Goal: Task Accomplishment & Management: Manage account settings

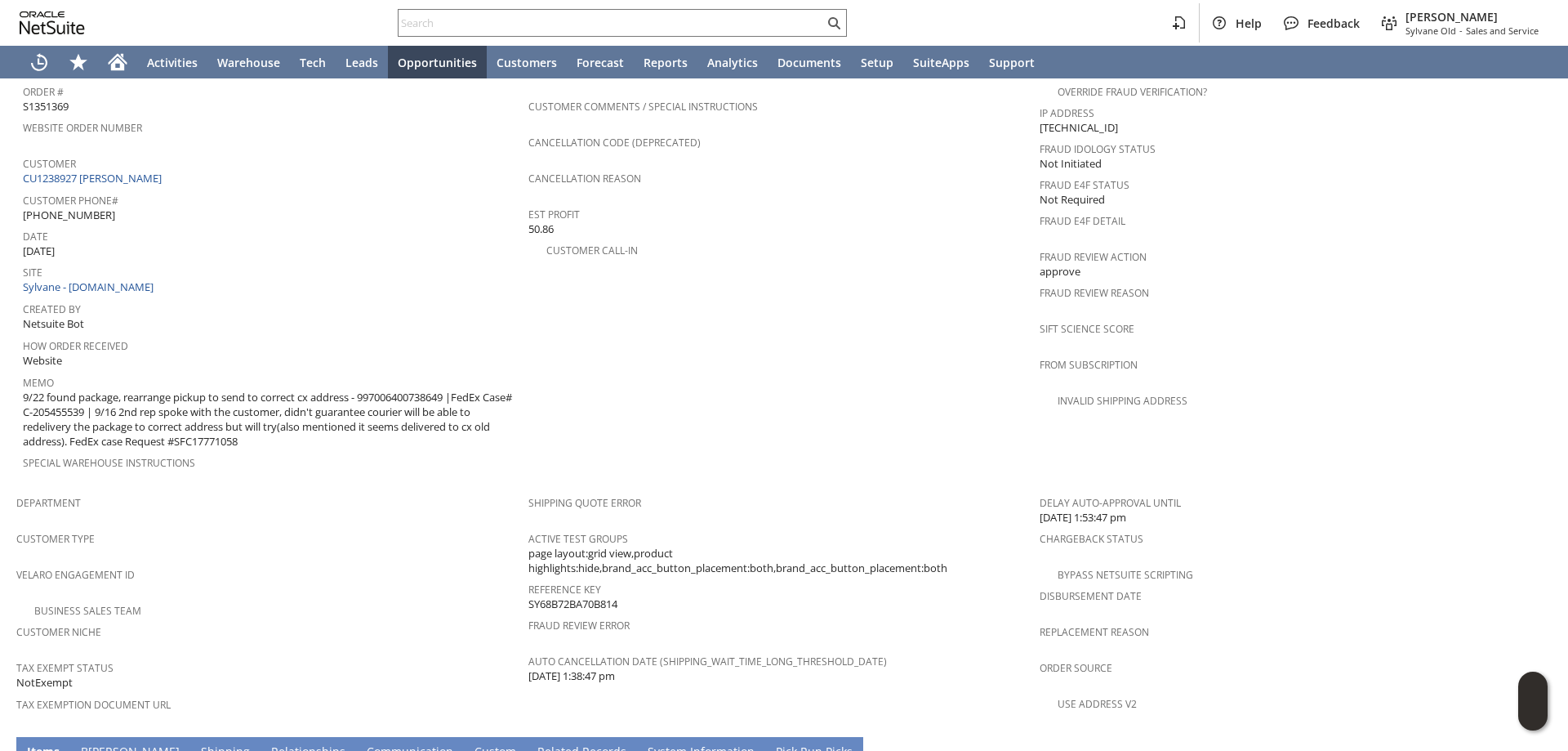
scroll to position [659, 0]
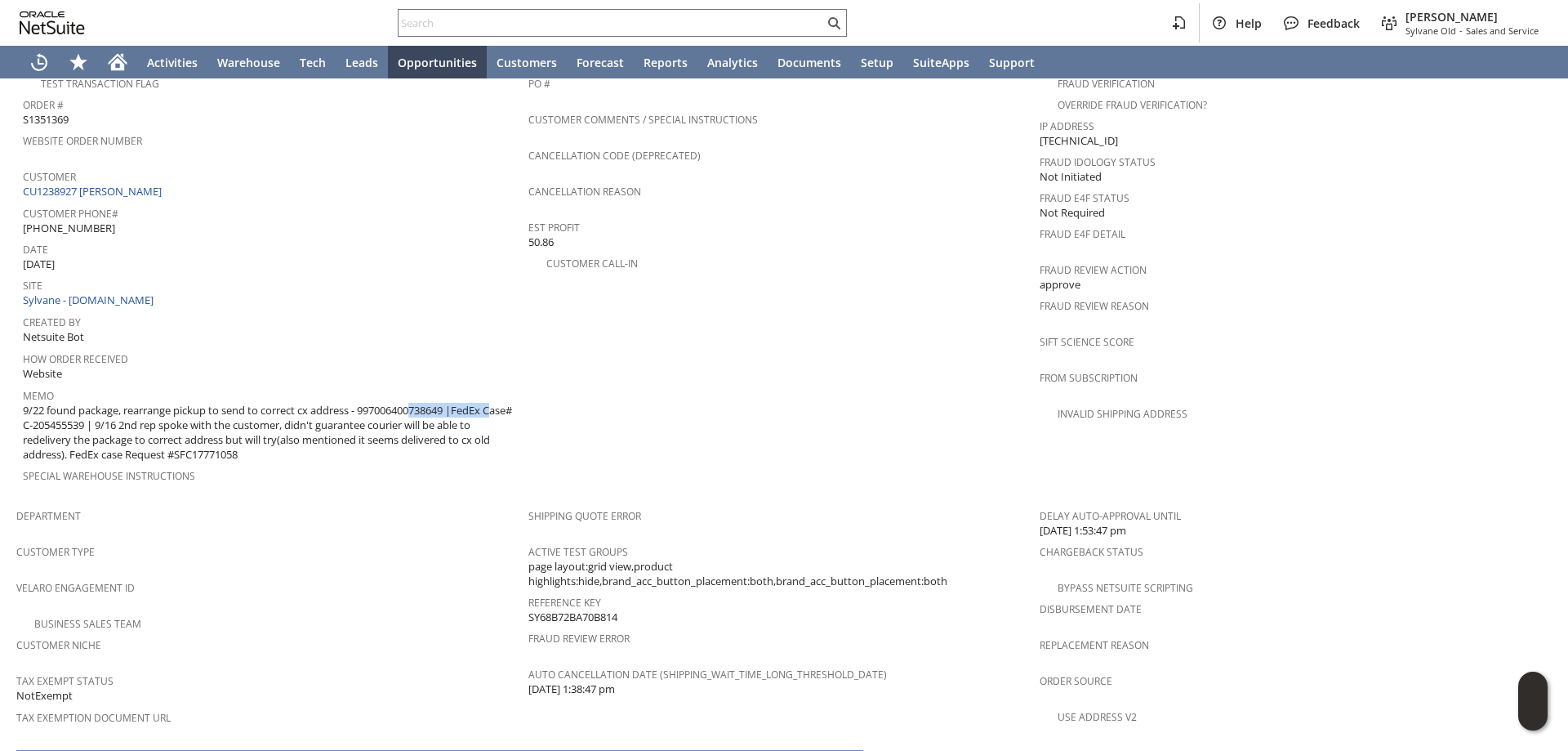
drag, startPoint x: 366, startPoint y: 377, endPoint x: 455, endPoint y: 376, distance: 89.0
click at [455, 403] on span "9/22 found package, rearrange pickup to send to correct cx address - 9970064007…" at bounding box center [271, 432] width 497 height 60
copy span "997006400738649"
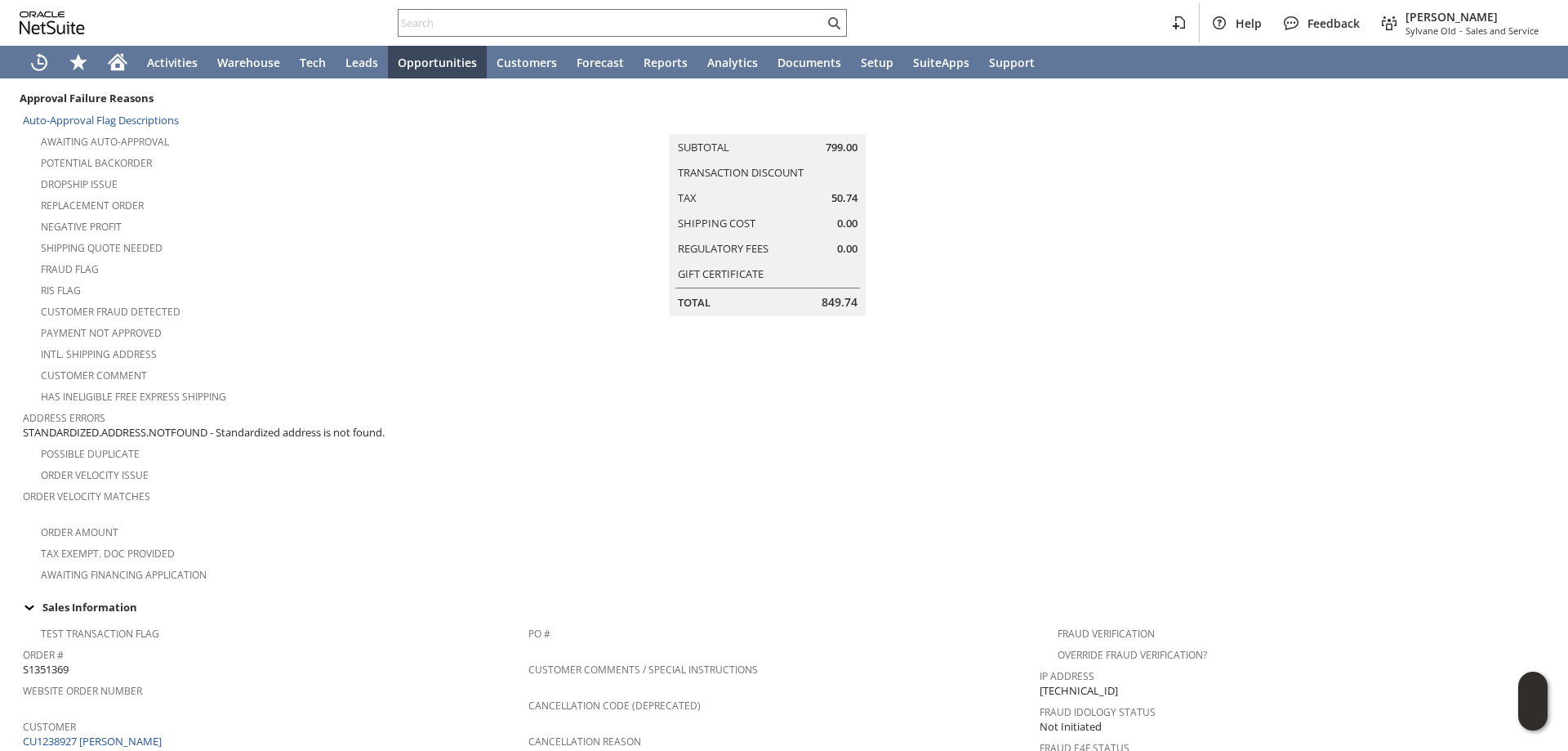
scroll to position [327, 0]
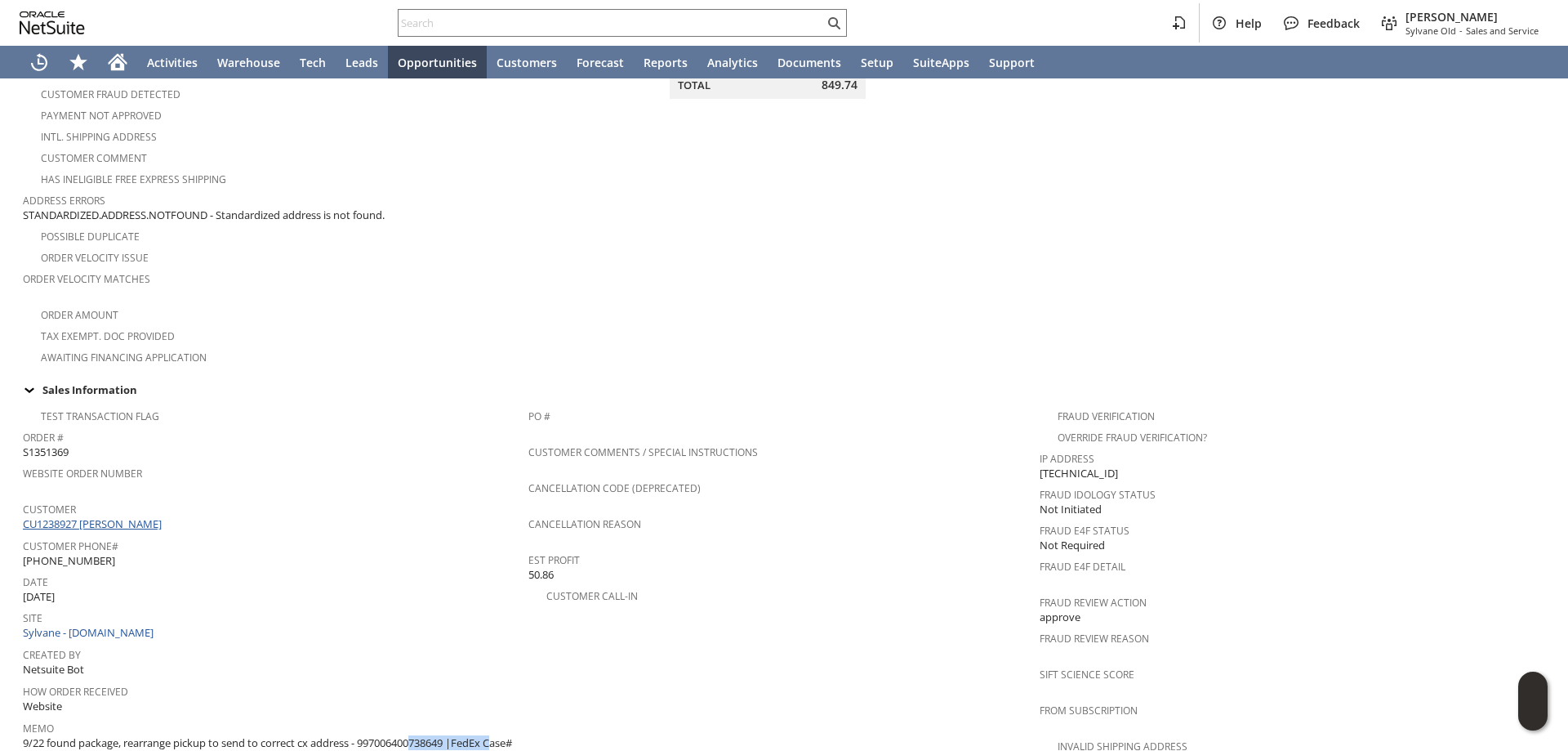
click at [115, 516] on link "CU1238927 [PERSON_NAME]" at bounding box center [94, 524] width 143 height 14
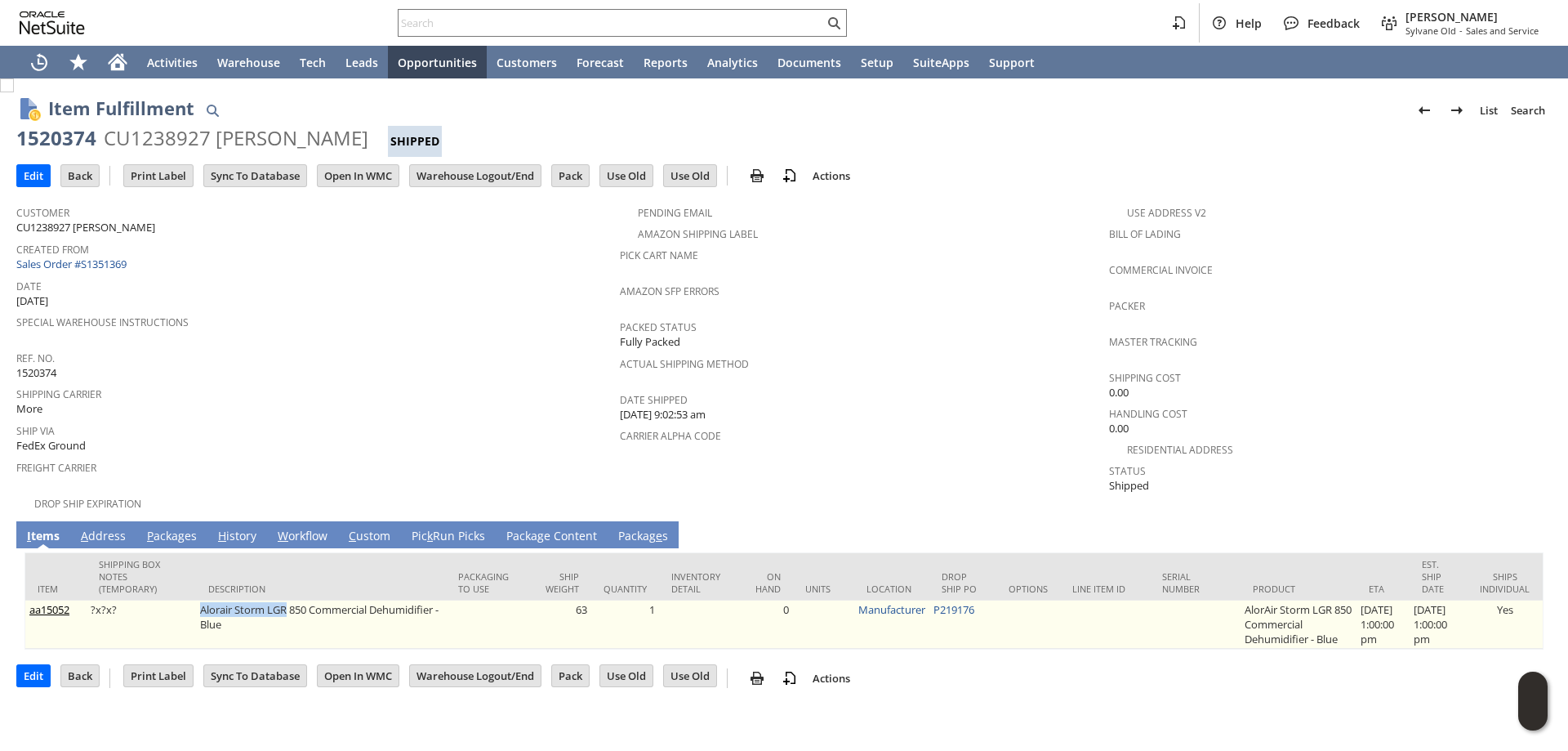
drag, startPoint x: 192, startPoint y: 597, endPoint x: 283, endPoint y: 597, distance: 91.0
click at [283, 600] on td "Alorair Storm LGR 850 Commercial Dehumidifier - Blue" at bounding box center [321, 624] width 251 height 48
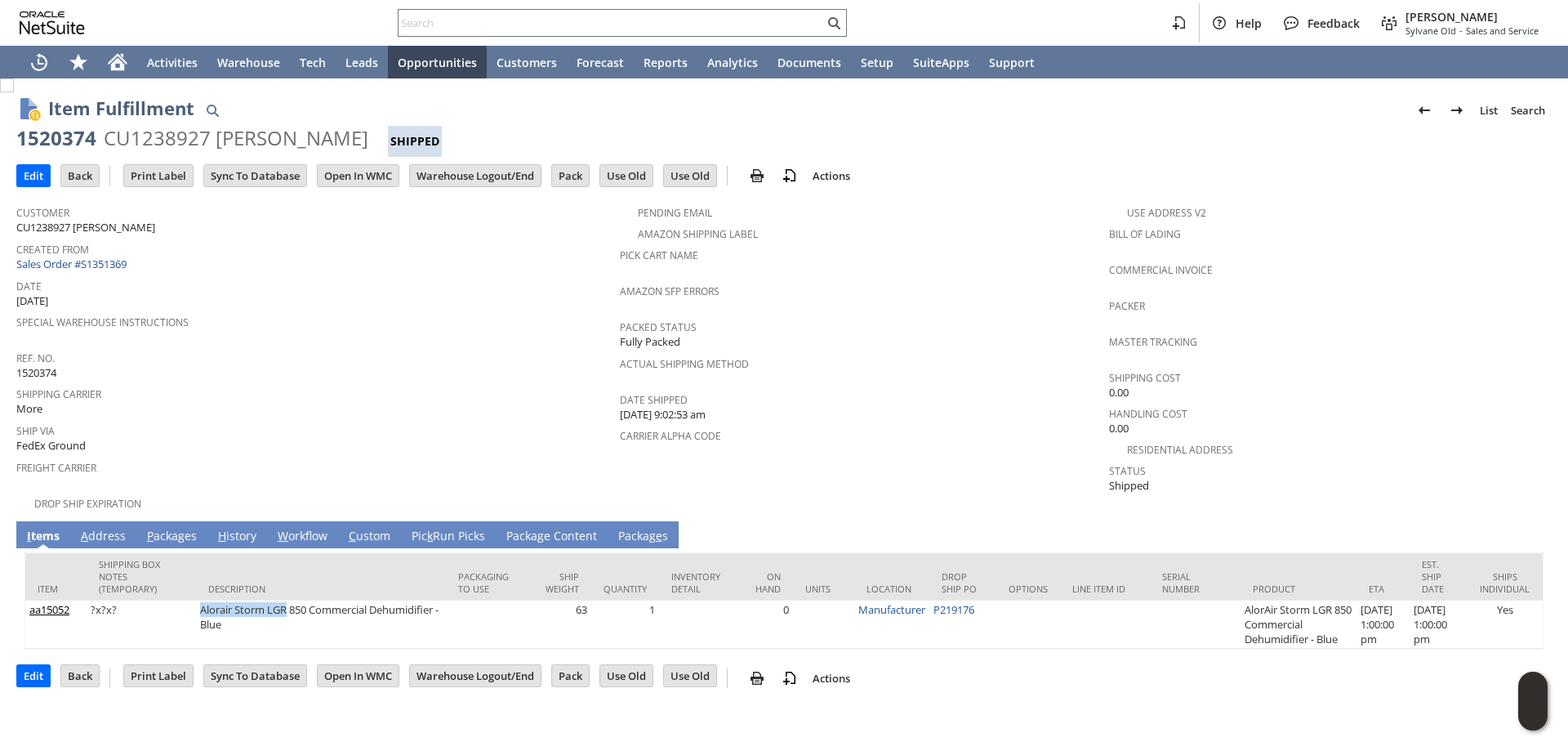
copy td "Alorair Storm LGR"
click at [594, 25] on input "text" at bounding box center [611, 23] width 425 height 20
paste input "8473235193"
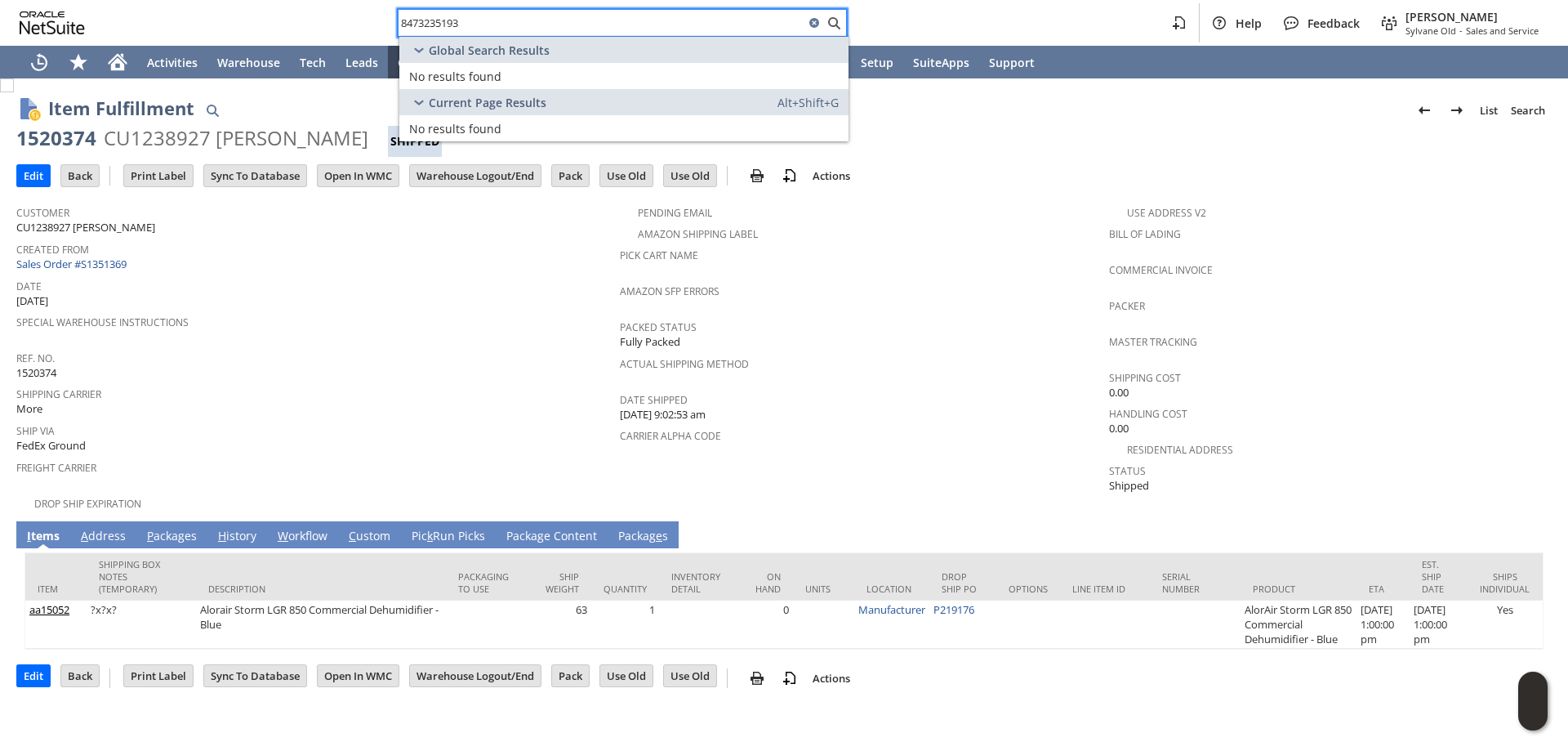
type input "8473235193"
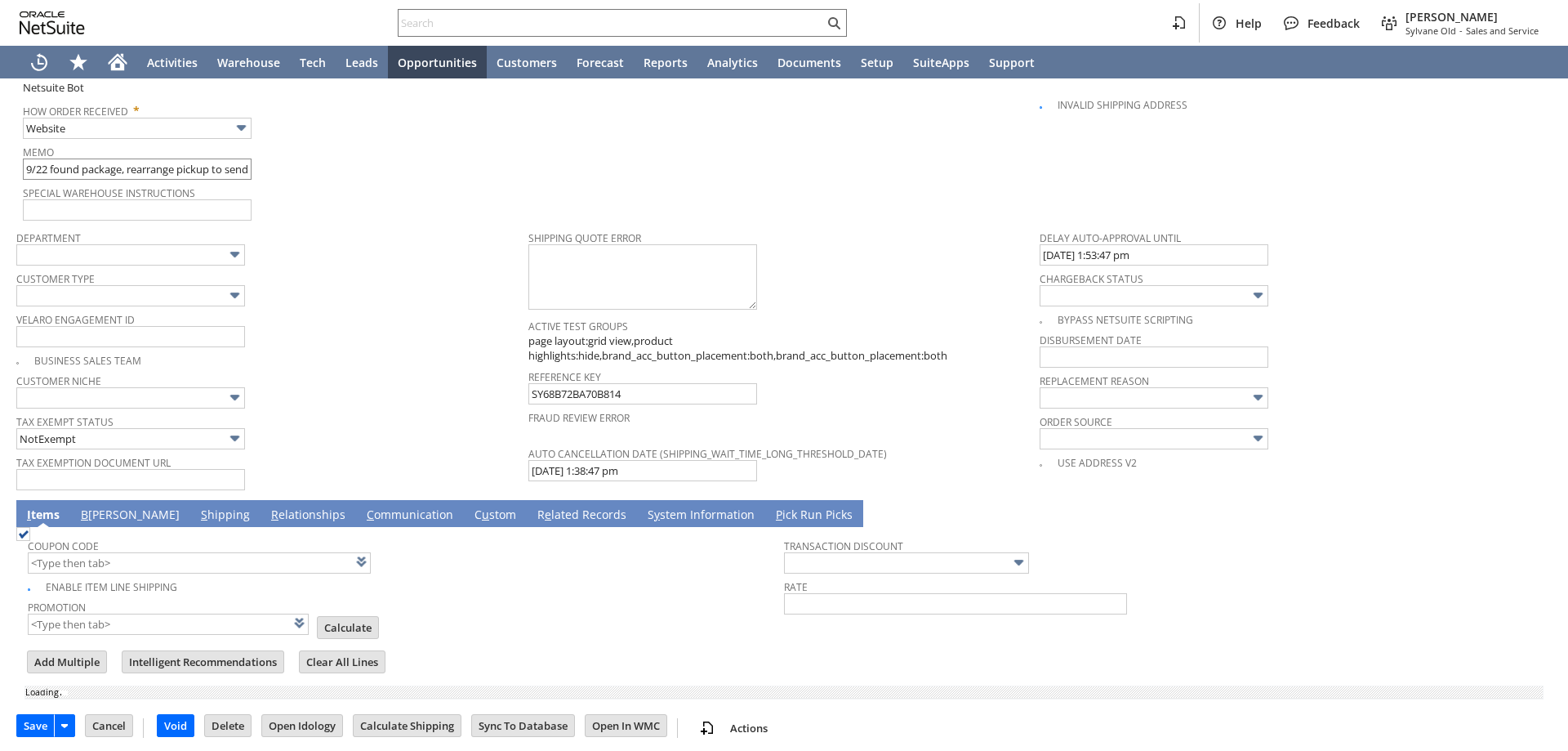
scroll to position [745, 0]
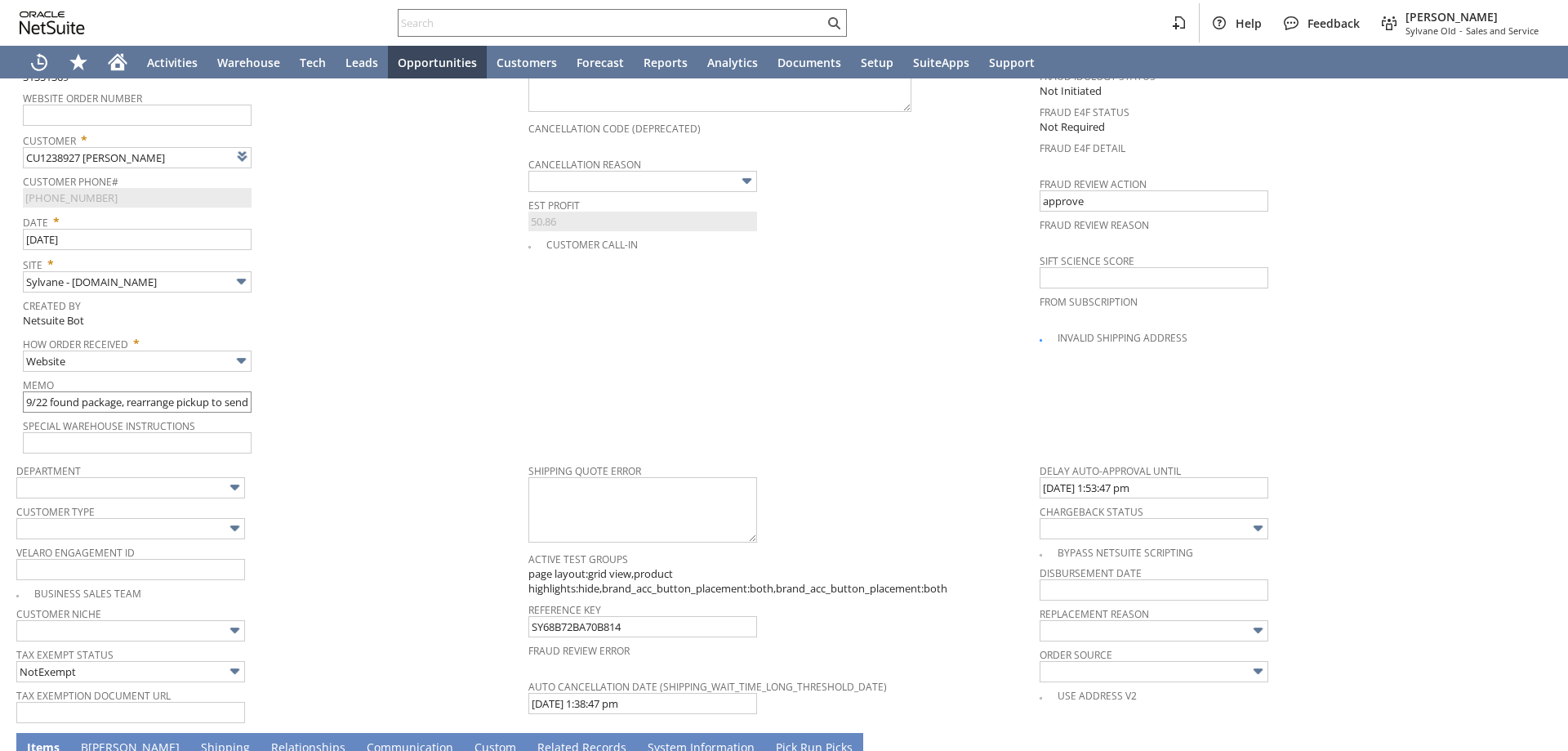
type input "Add"
type input "Copy Previous"
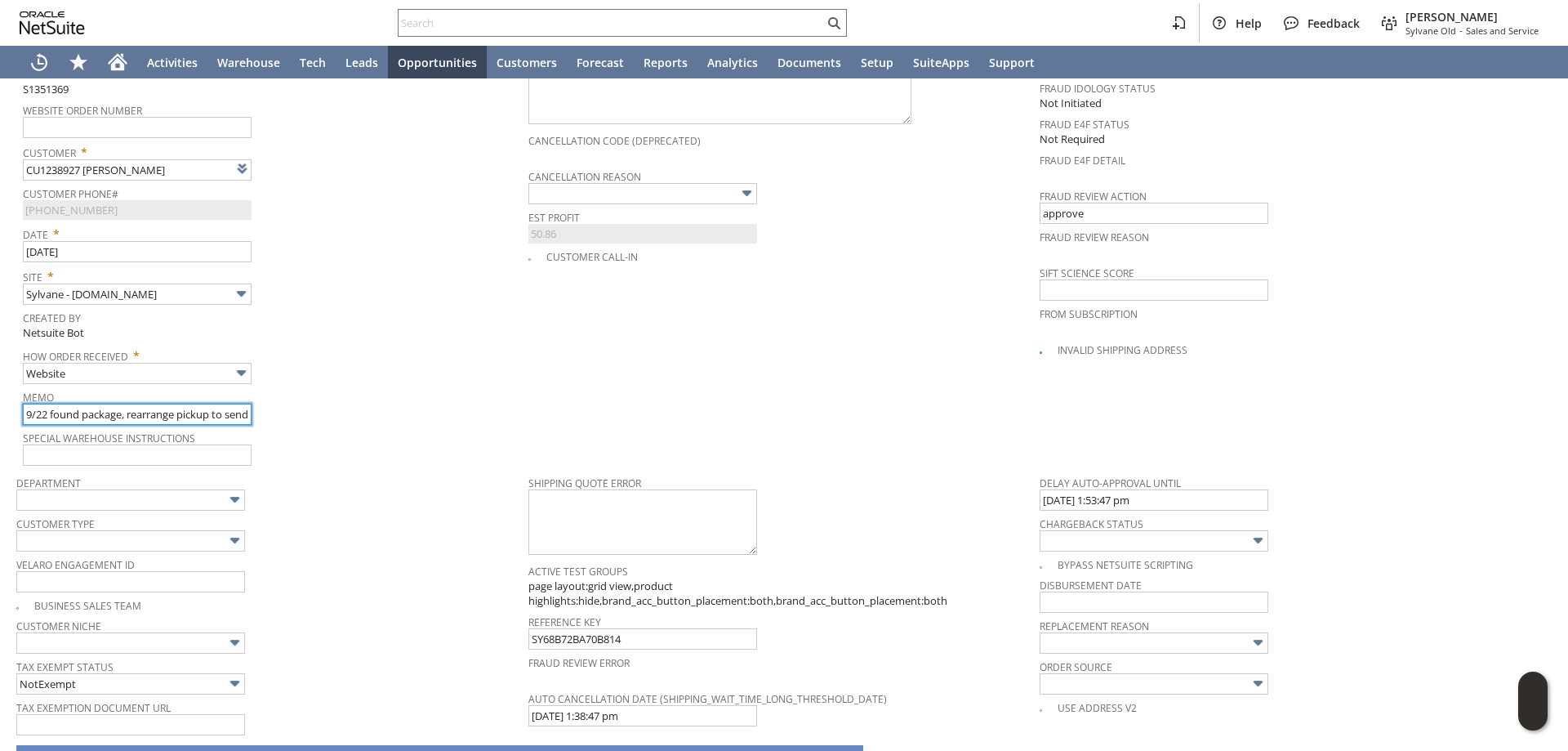
click at [23, 405] on input "9/22 found package, rearrange pickup to send to correct cx address - 9970064007…" at bounding box center [136, 414] width 228 height 22
type input "Intelligent Recommendations ⁰"
paste input "970064007388619"
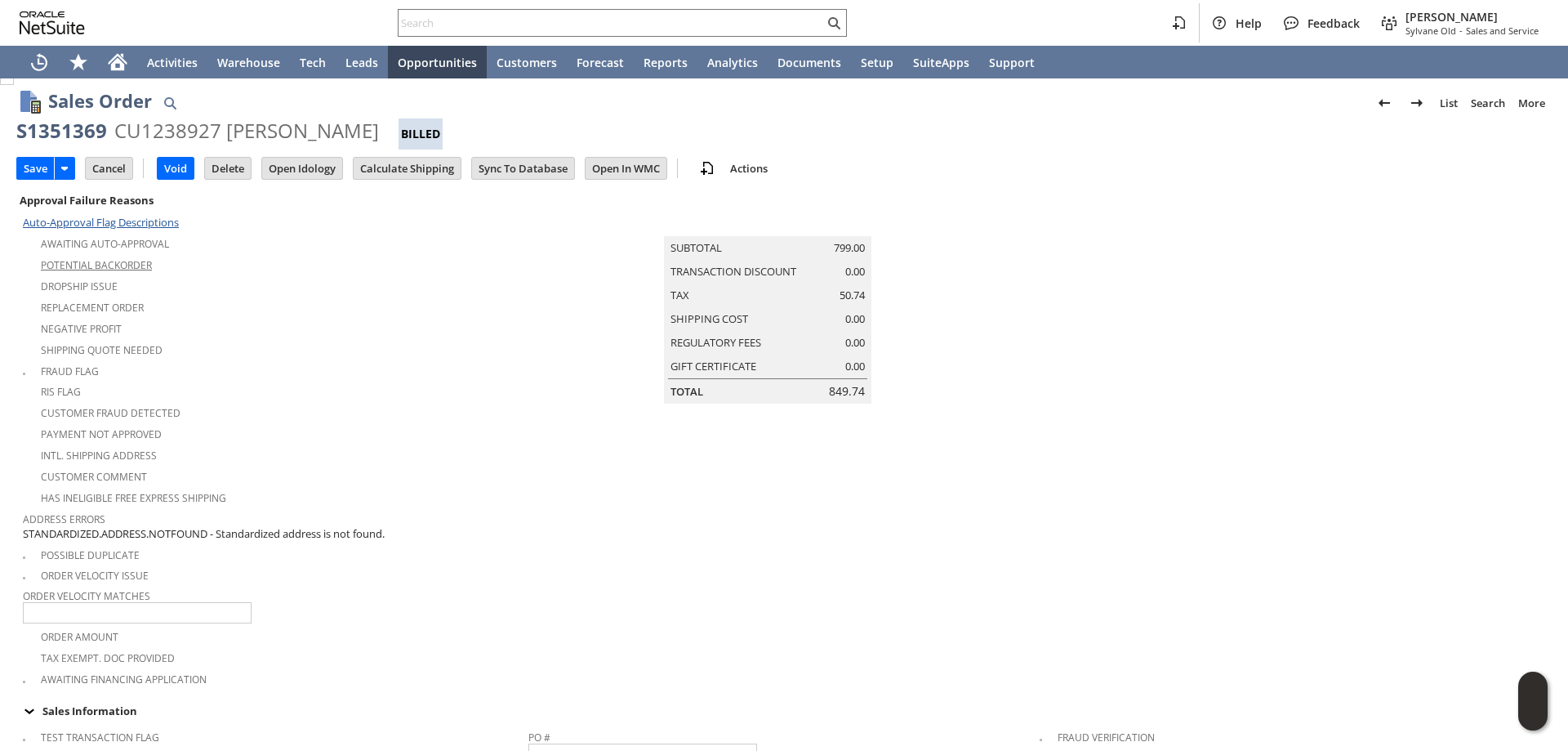
scroll to position [0, 0]
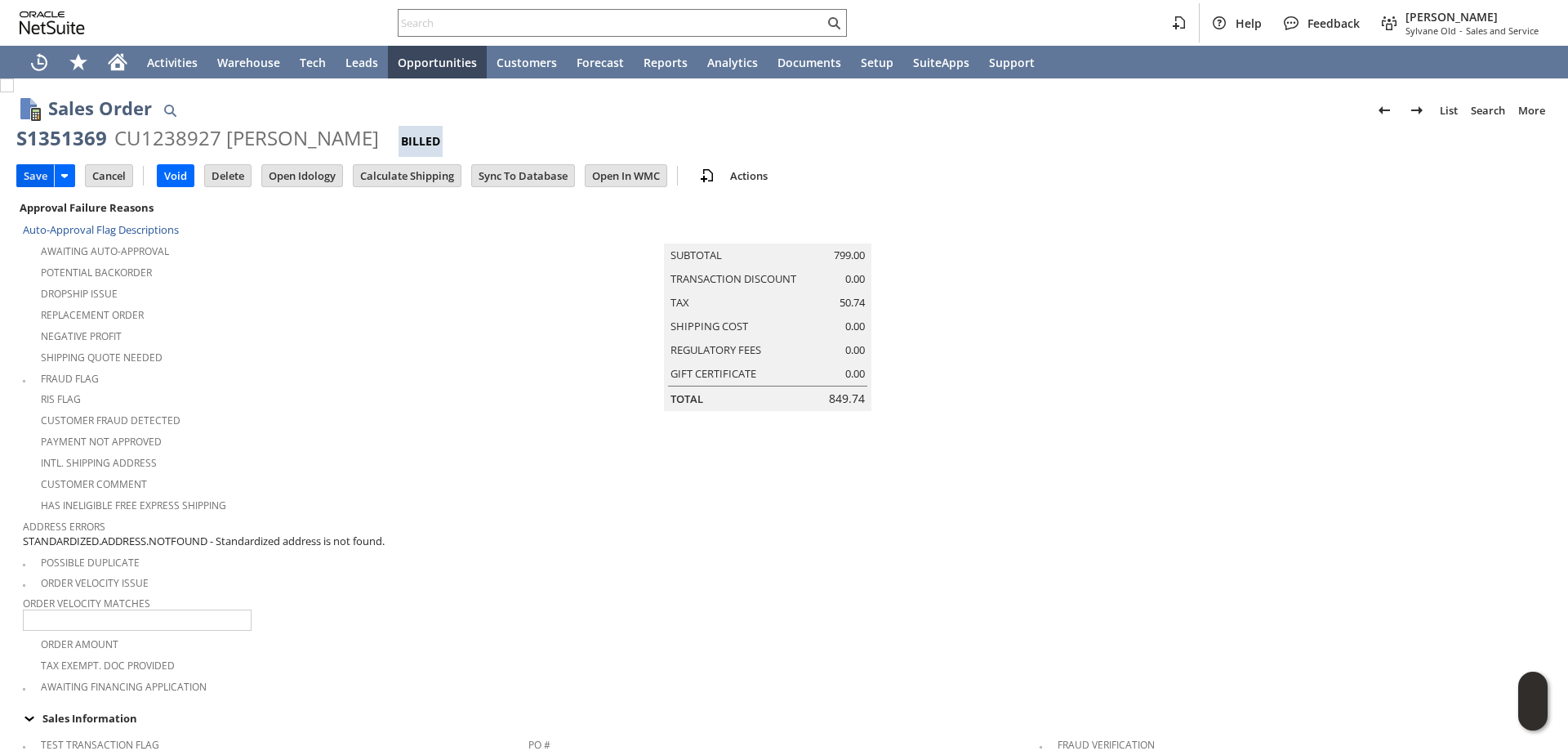
type input "NEW pickup for 9/25 - 997006400738861 | 9/22 found package, rearrange pickup to…"
click at [38, 174] on input "Save" at bounding box center [35, 176] width 37 height 22
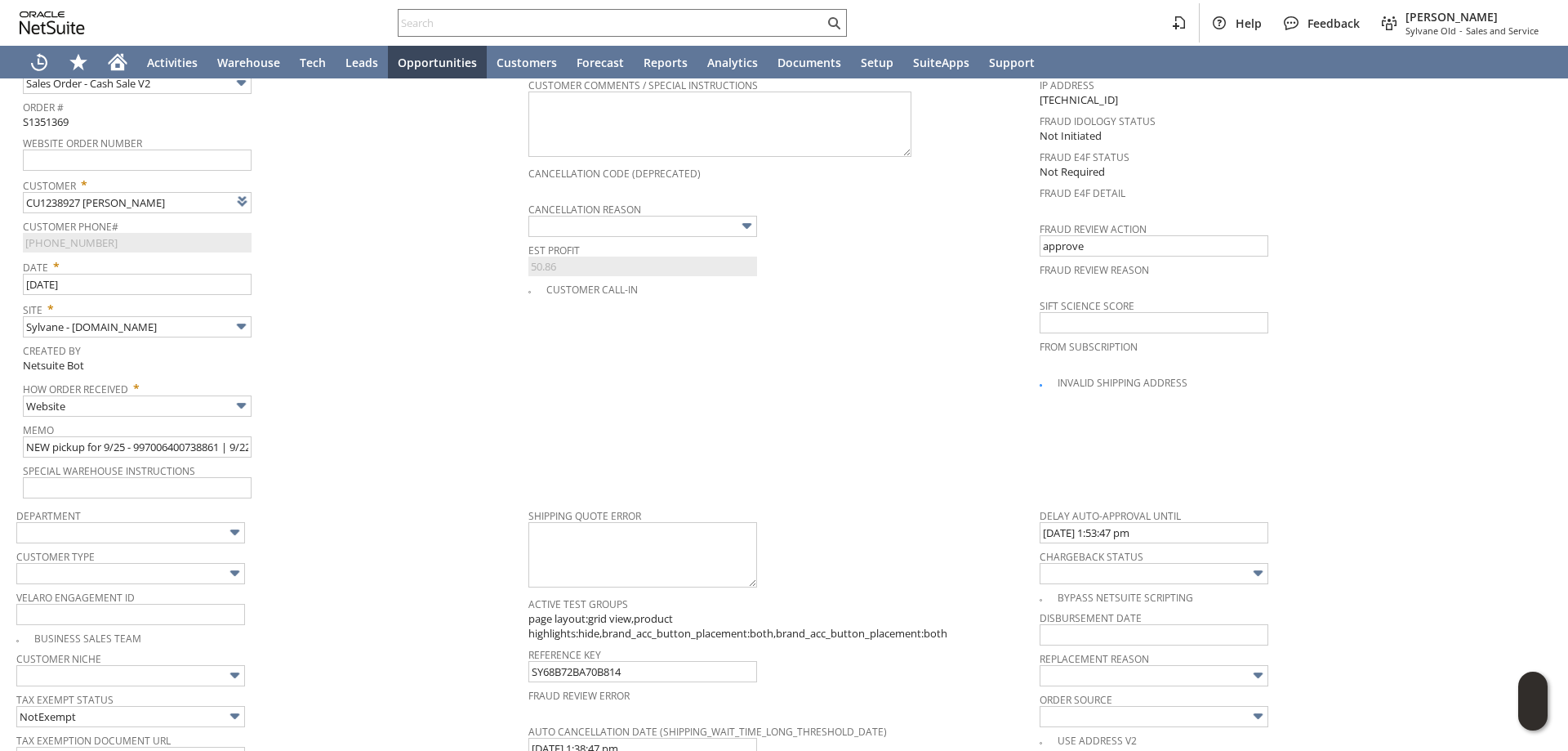
scroll to position [641, 0]
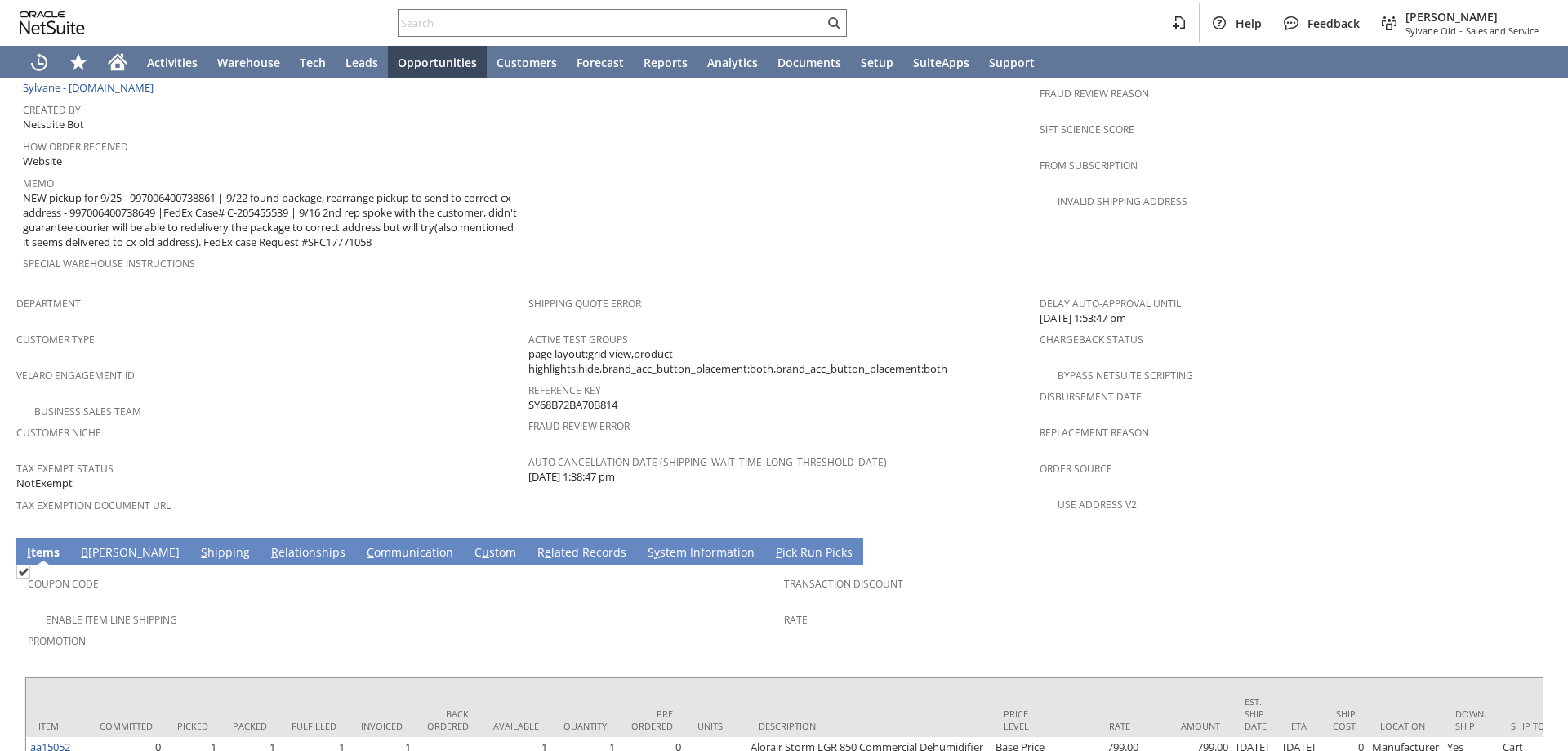
scroll to position [761, 0]
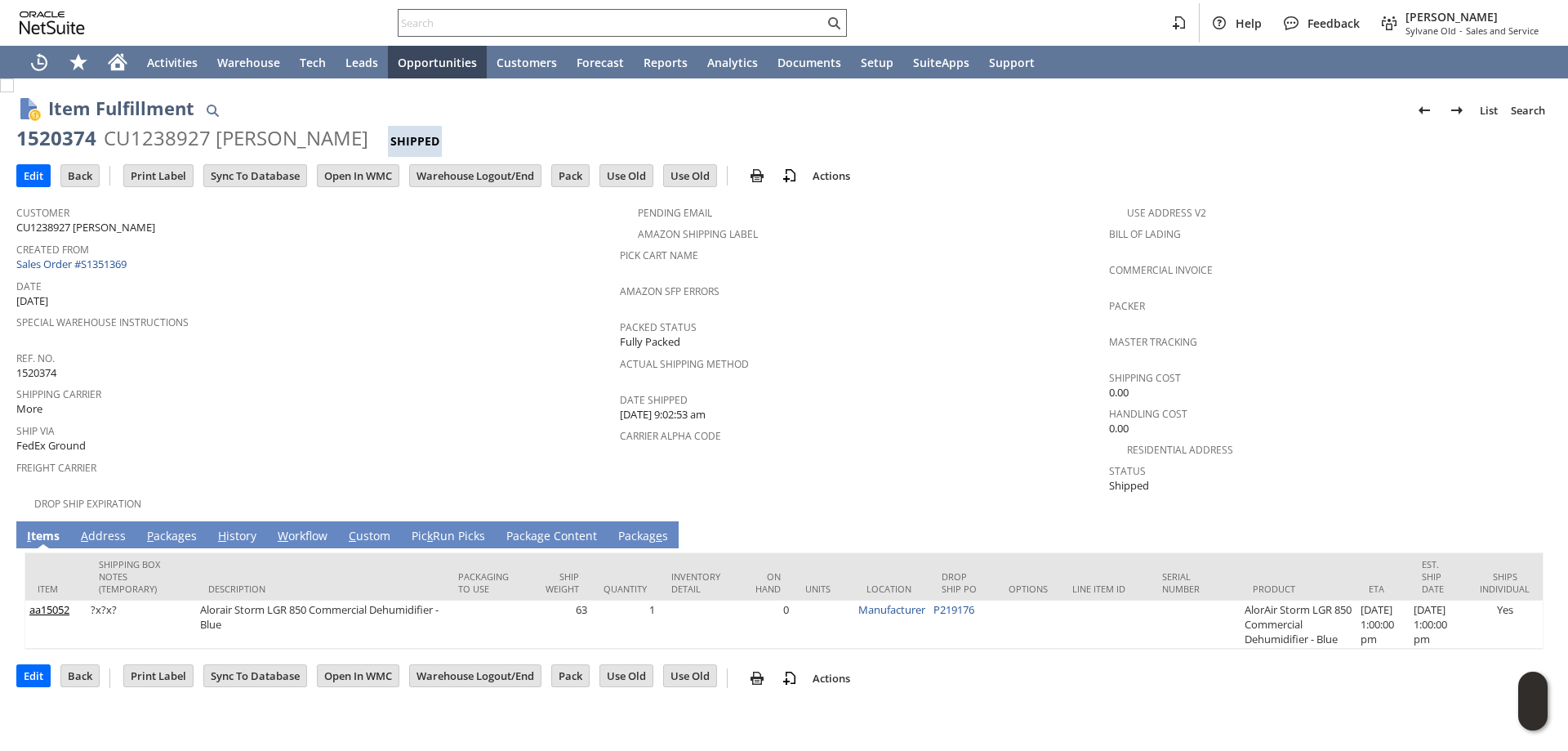
click at [666, 14] on input "text" at bounding box center [611, 23] width 425 height 20
paste input "9146678578"
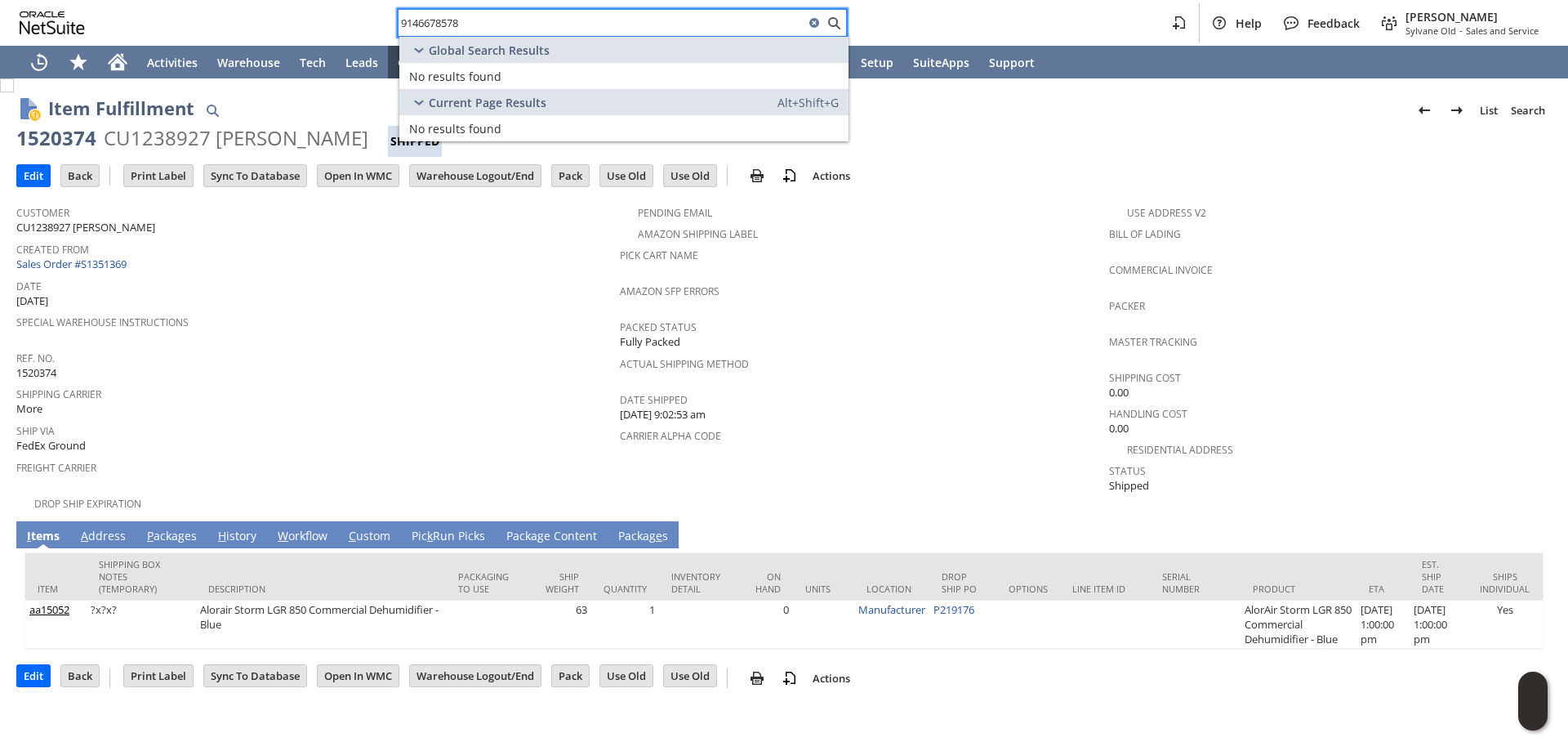
drag, startPoint x: 499, startPoint y: 16, endPoint x: 313, endPoint y: 8, distance: 186.2
click at [313, 8] on div "9146678578 Help Feedback [PERSON_NAME] Old - Sales and Service" at bounding box center [784, 23] width 1568 height 46
paste input "4242341786"
drag, startPoint x: 679, startPoint y: 28, endPoint x: 187, endPoint y: 5, distance: 492.5
click at [183, 5] on div "4242341786 Help Feedback [PERSON_NAME] Old - Sales and Service" at bounding box center [784, 23] width 1568 height 46
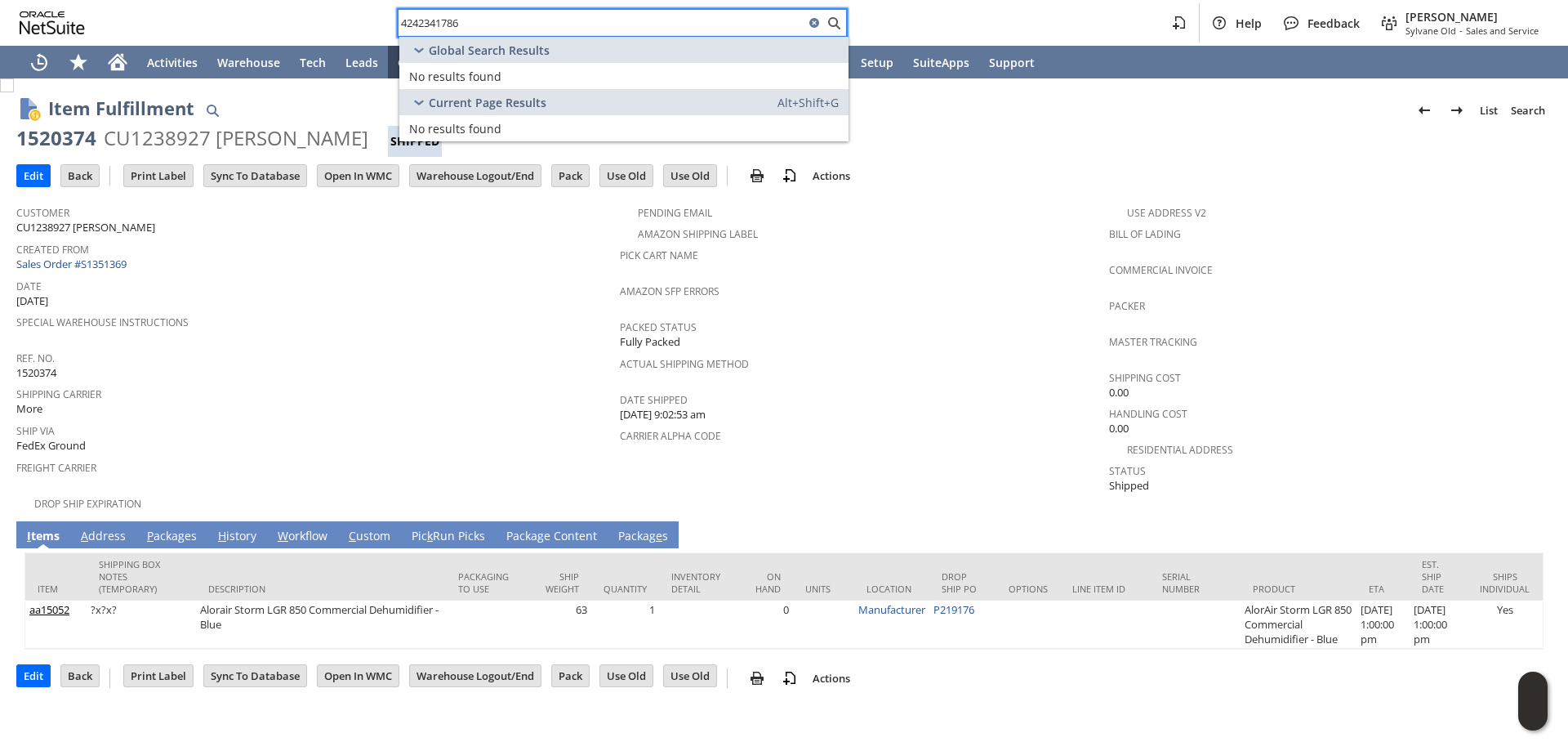
paste input "sa13474"
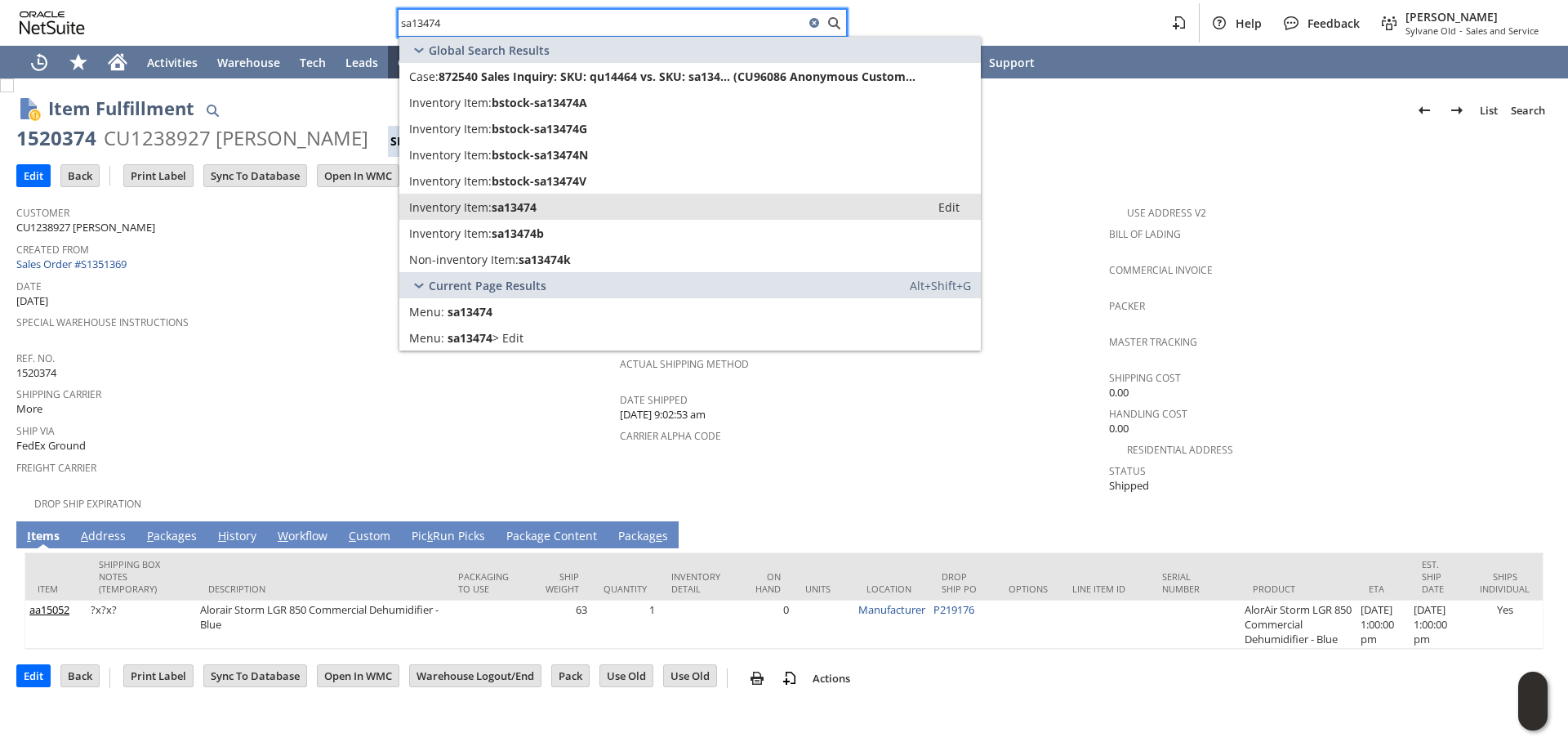
type input "sa13474"
click at [557, 206] on div "Inventory Item: sa13474" at bounding box center [664, 207] width 511 height 15
